Goal: Find specific page/section: Find specific page/section

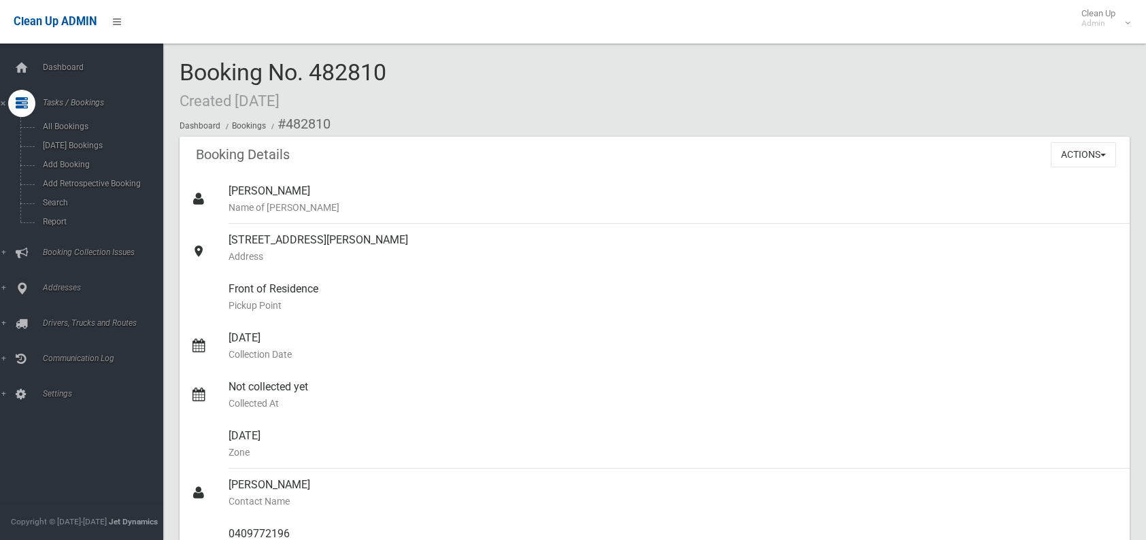
scroll to position [136, 0]
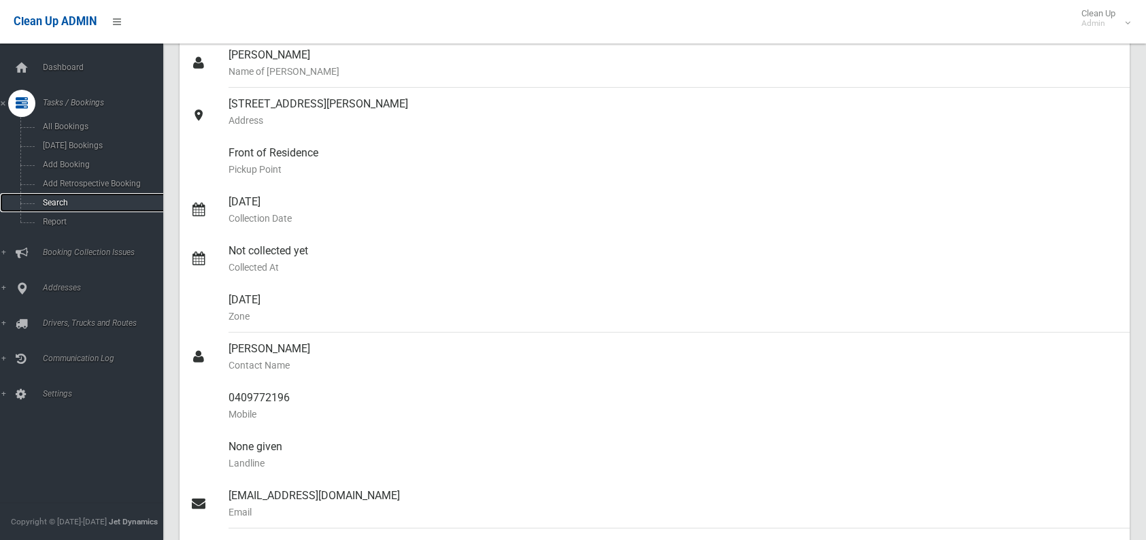
click at [75, 203] on span "Search" at bounding box center [100, 203] width 123 height 10
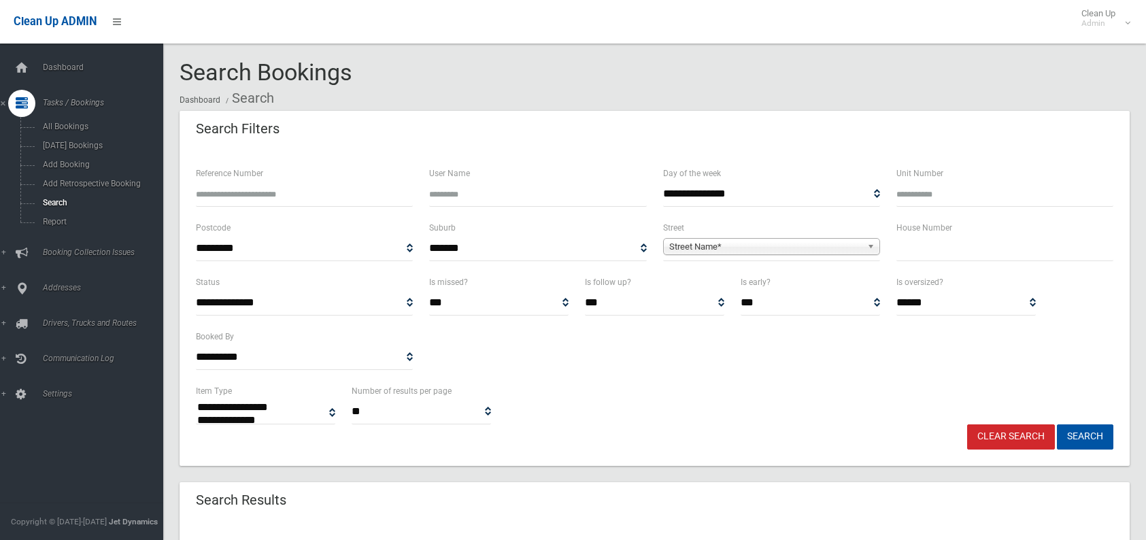
select select
click at [915, 245] on input "text" at bounding box center [1004, 248] width 217 height 25
type input "**"
click at [736, 244] on span "Street Name*" at bounding box center [765, 247] width 192 height 16
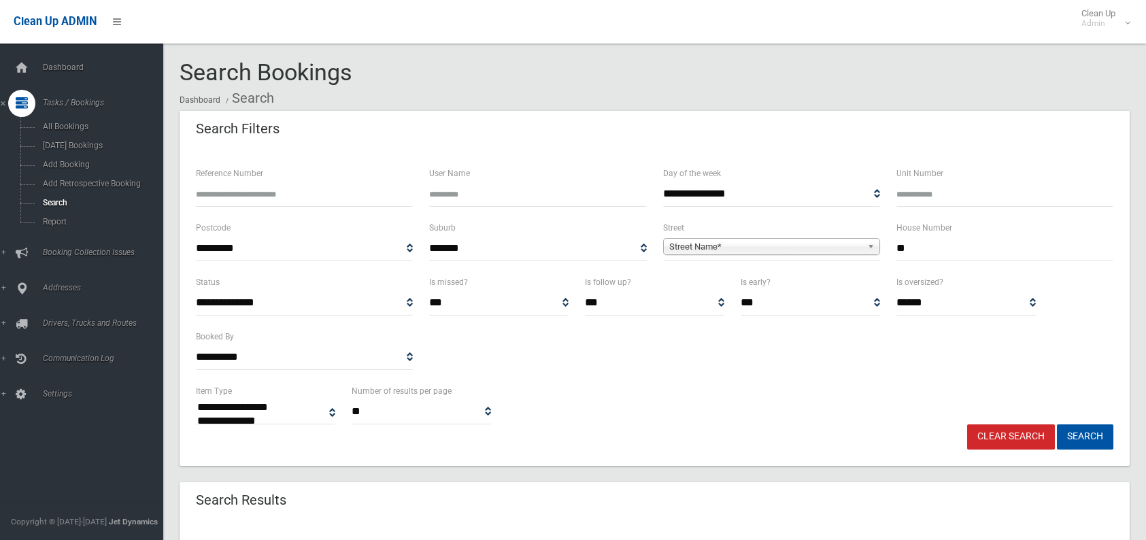
click at [736, 244] on span "Street Name*" at bounding box center [765, 247] width 192 height 16
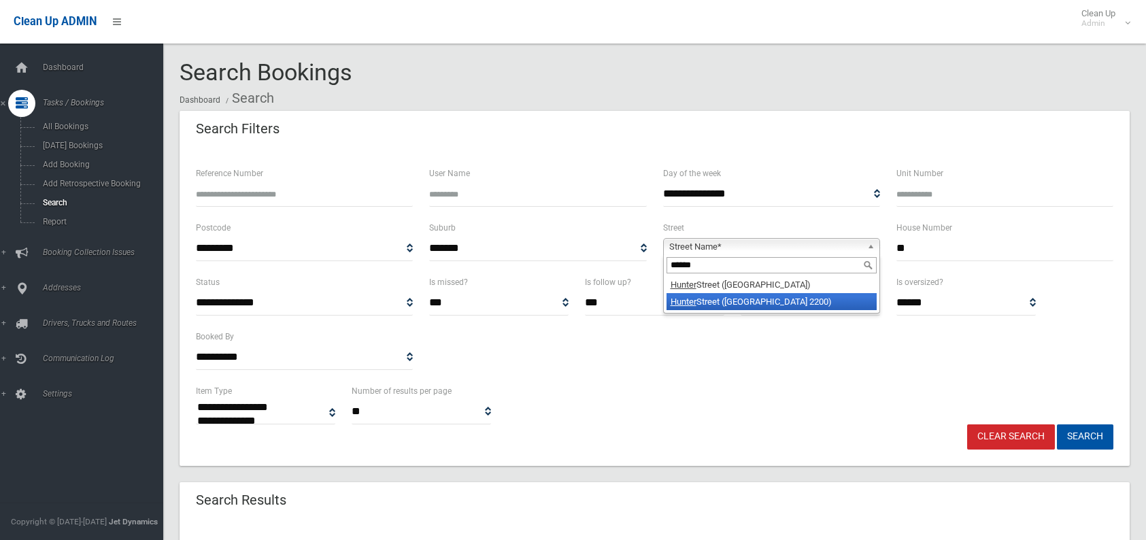
type input "******"
drag, startPoint x: 721, startPoint y: 301, endPoint x: 713, endPoint y: 304, distance: 8.8
click at [713, 304] on li "[GEOGRAPHIC_DATA] ([GEOGRAPHIC_DATA])" at bounding box center [771, 301] width 210 height 17
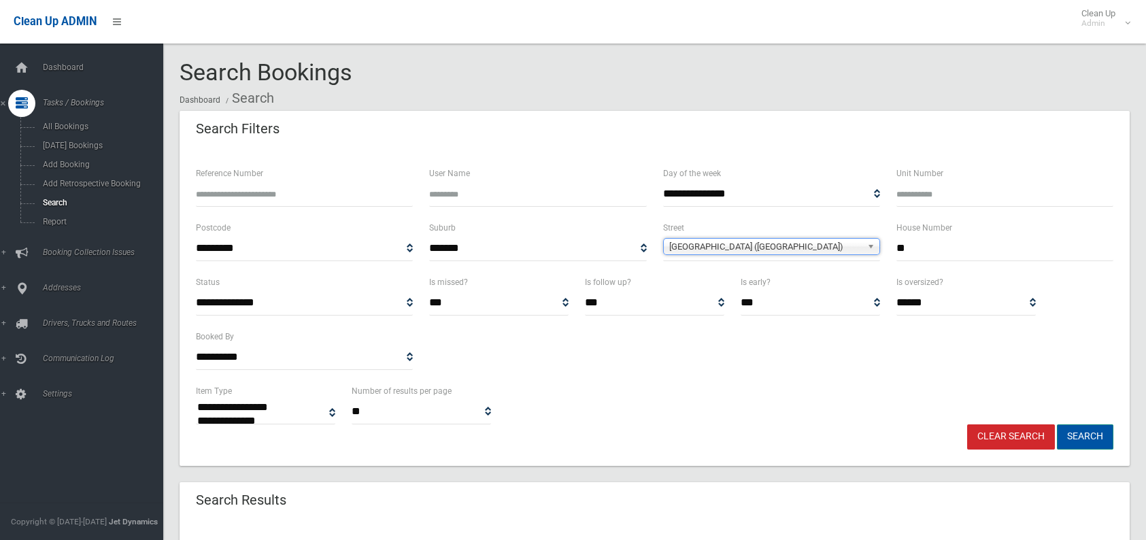
click at [1082, 445] on button "Search" at bounding box center [1085, 436] width 56 height 25
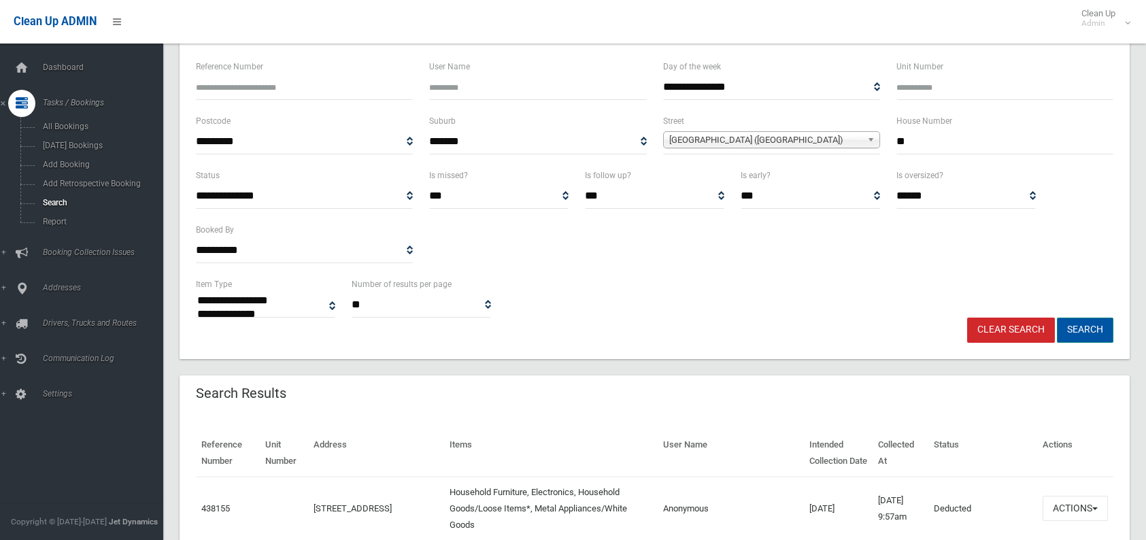
scroll to position [136, 0]
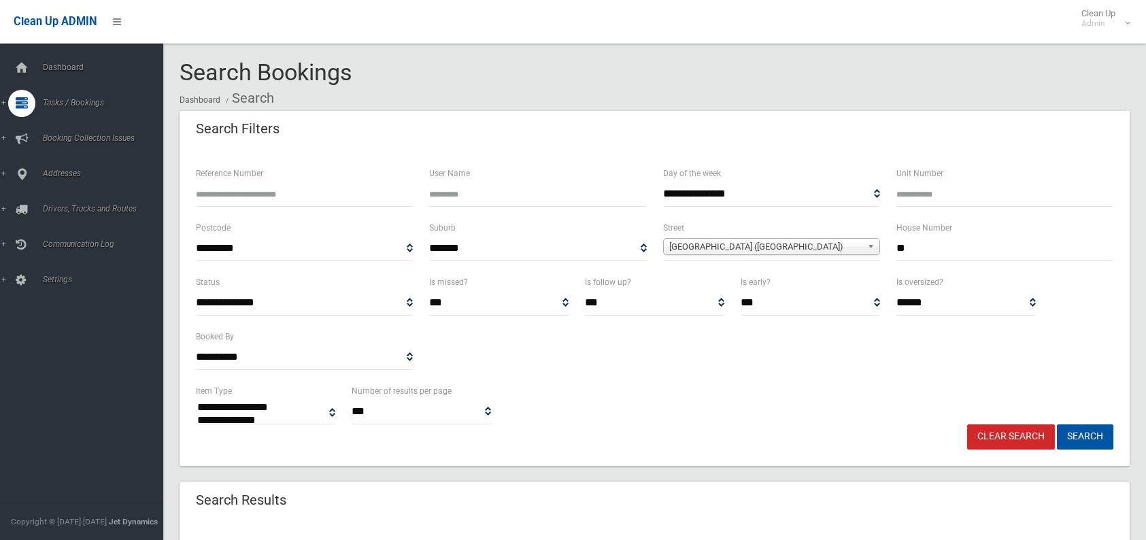
select select
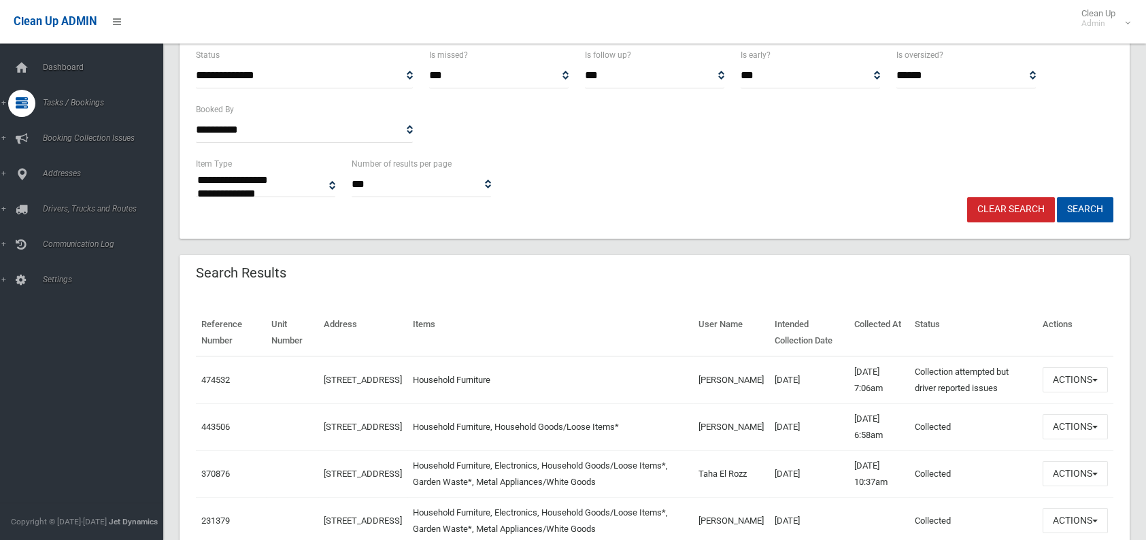
scroll to position [204, 0]
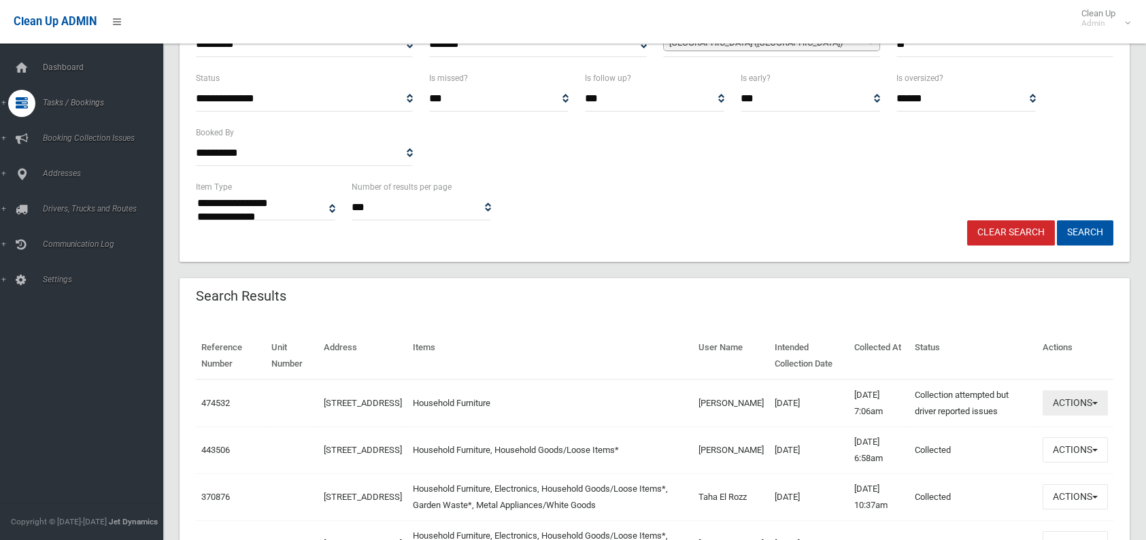
click at [1065, 409] on button "Actions" at bounding box center [1074, 402] width 65 height 25
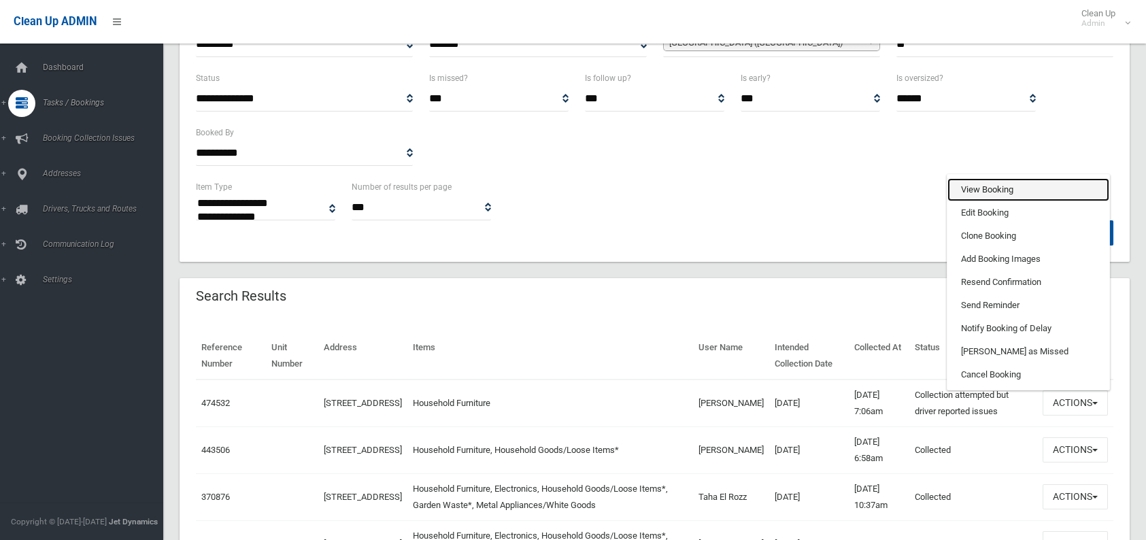
click at [984, 201] on link "View Booking" at bounding box center [1028, 189] width 162 height 23
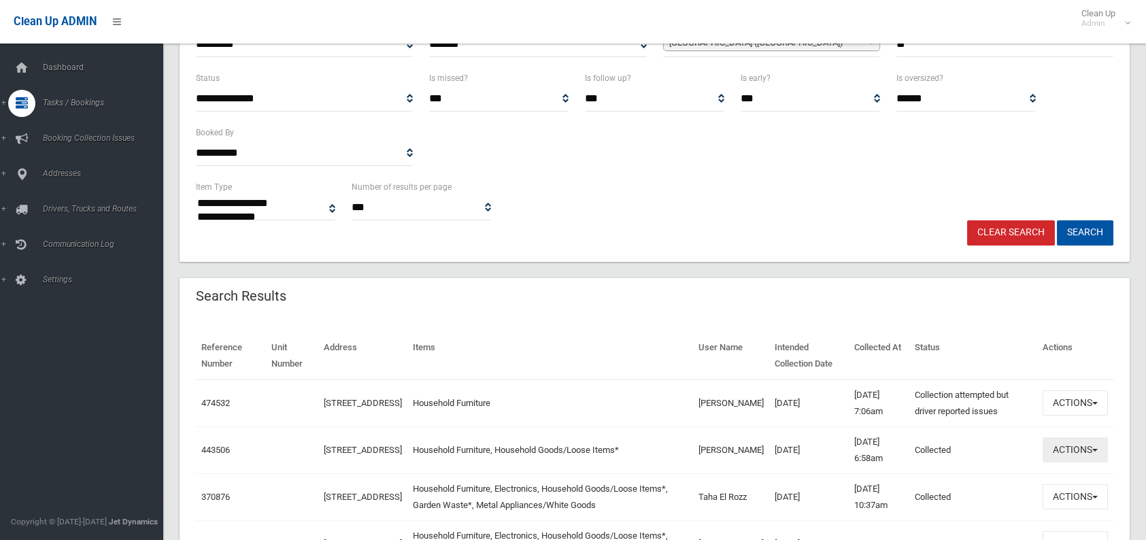
click at [1068, 462] on button "Actions" at bounding box center [1074, 449] width 65 height 25
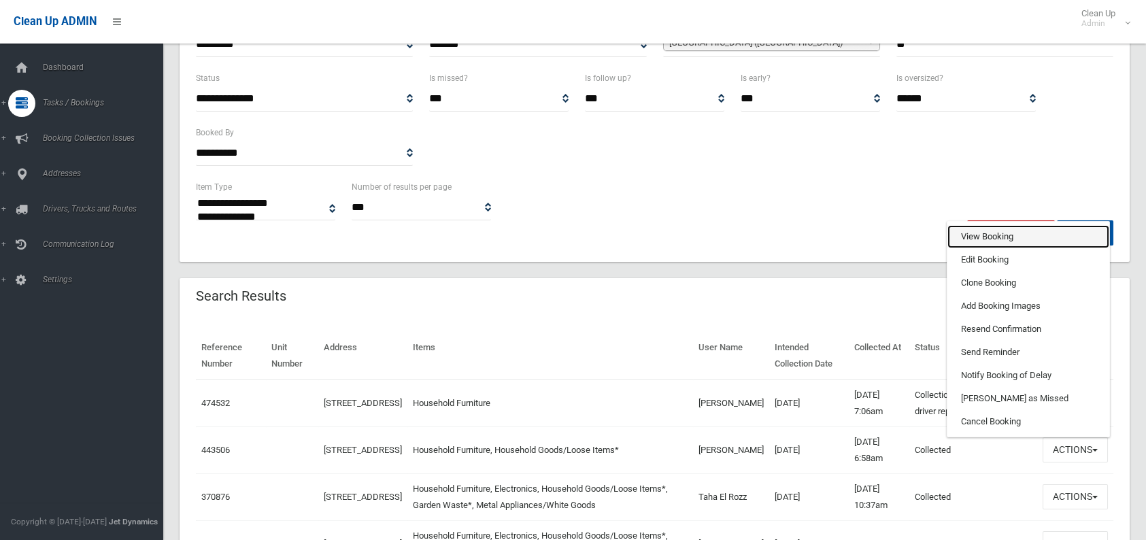
click at [999, 248] on link "View Booking" at bounding box center [1028, 236] width 162 height 23
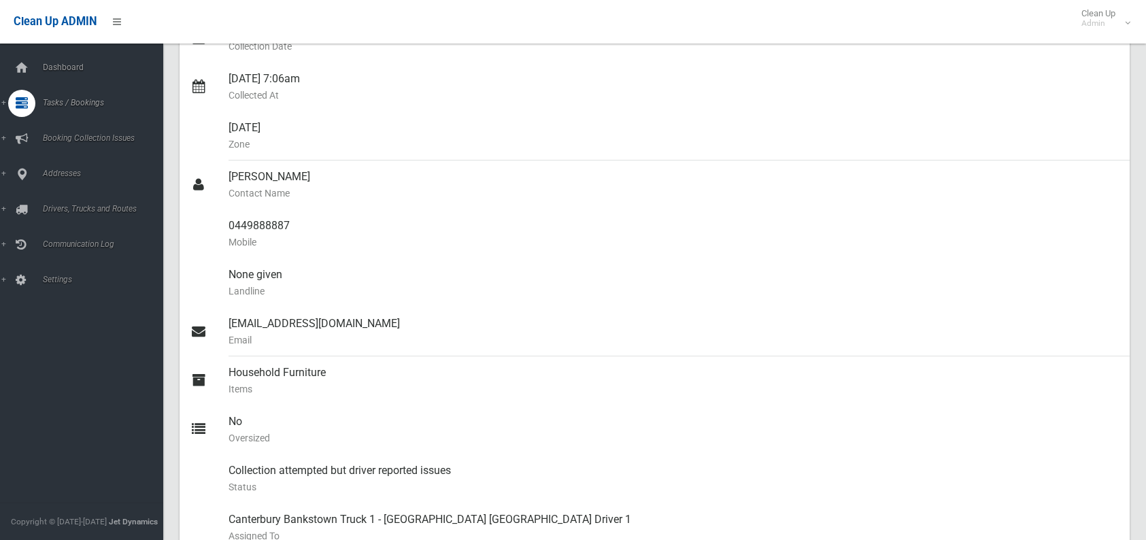
scroll to position [272, 0]
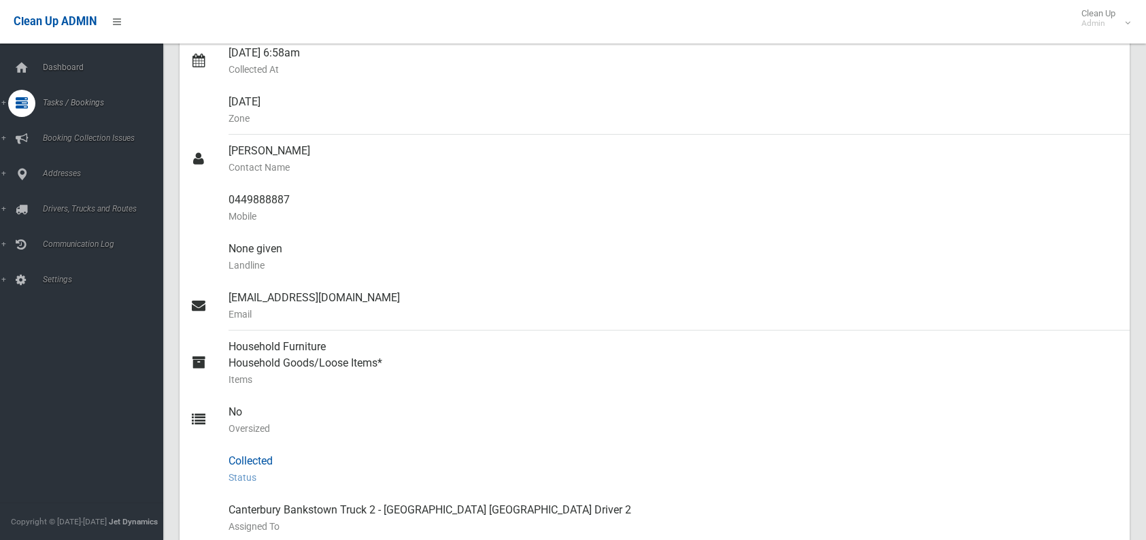
scroll to position [340, 0]
